Goal: Book appointment/travel/reservation

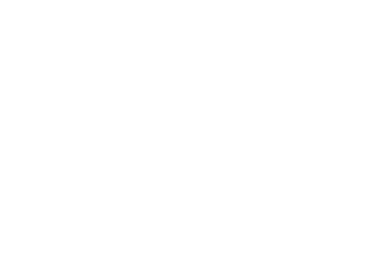
scroll to position [289, 0]
click at [81, 230] on link "Familienhotel finden" at bounding box center [52, 238] width 71 height 17
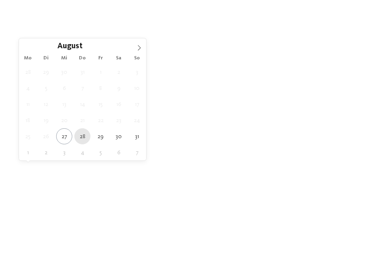
type div "28.08.2025"
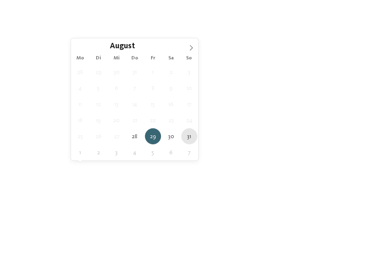
type div "31.08.2025"
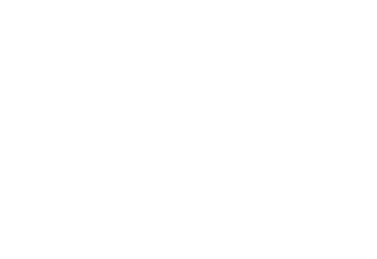
click at [244, 171] on span "Family Experiences" at bounding box center [260, 169] width 38 height 6
click at [255, 34] on icon at bounding box center [255, 31] width 18 height 14
click at [340, 172] on span "filtern" at bounding box center [333, 169] width 19 height 6
click at [273, 118] on h4 "AKI Family Resort PLOSE" at bounding box center [277, 116] width 152 height 11
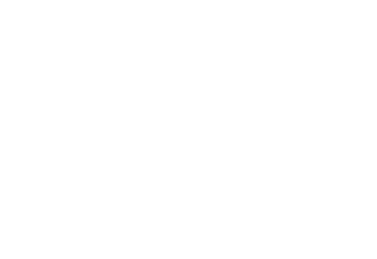
scroll to position [750, 0]
click at [70, 138] on span "www.aki-plose.com" at bounding box center [53, 135] width 48 height 6
